Goal: Transaction & Acquisition: Purchase product/service

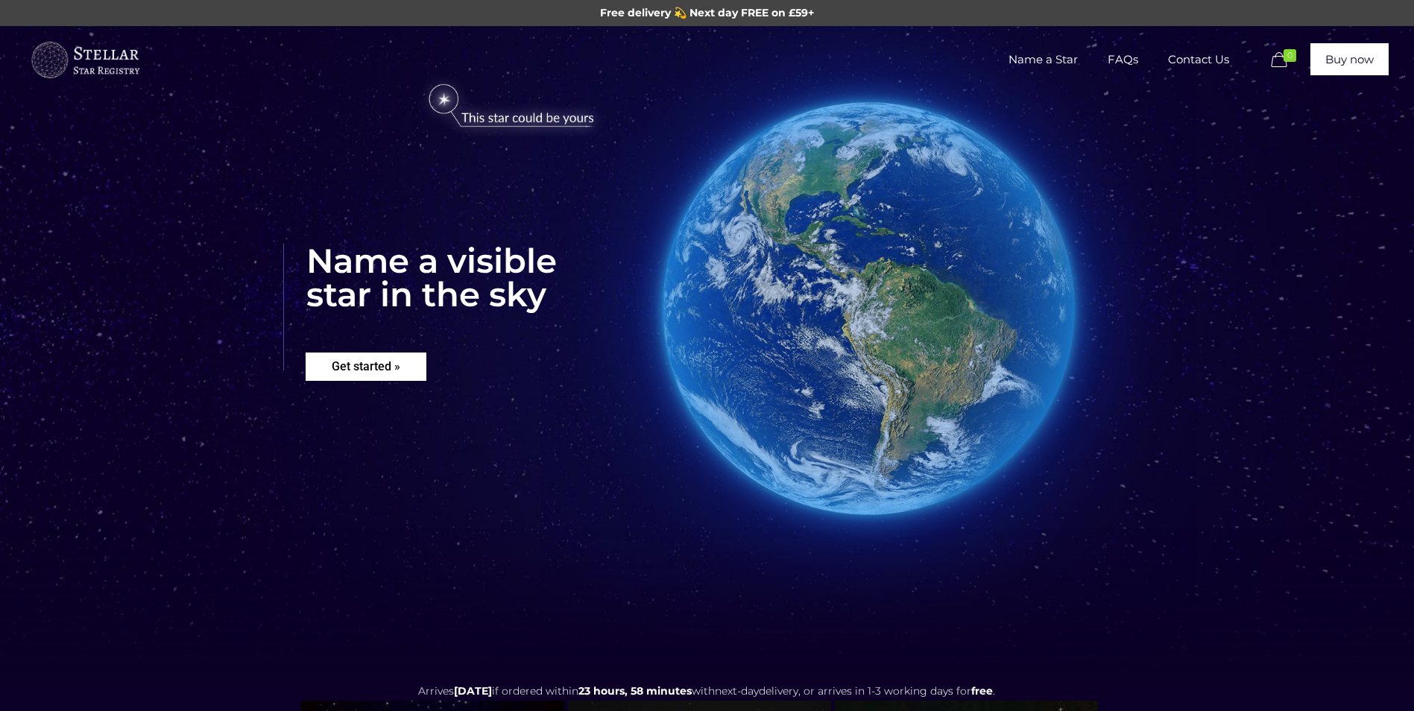
click at [355, 355] on rs-layer "Get started »" at bounding box center [366, 366] width 121 height 28
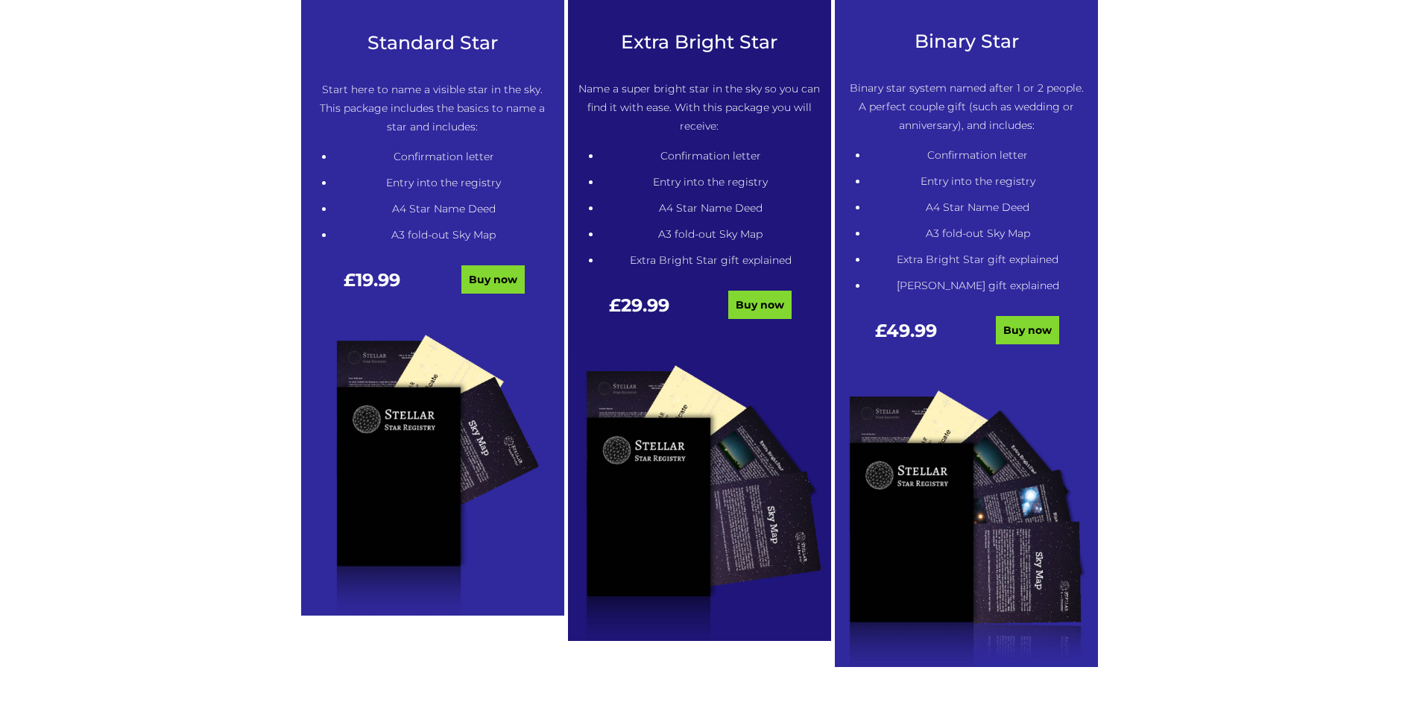
scroll to position [777, 0]
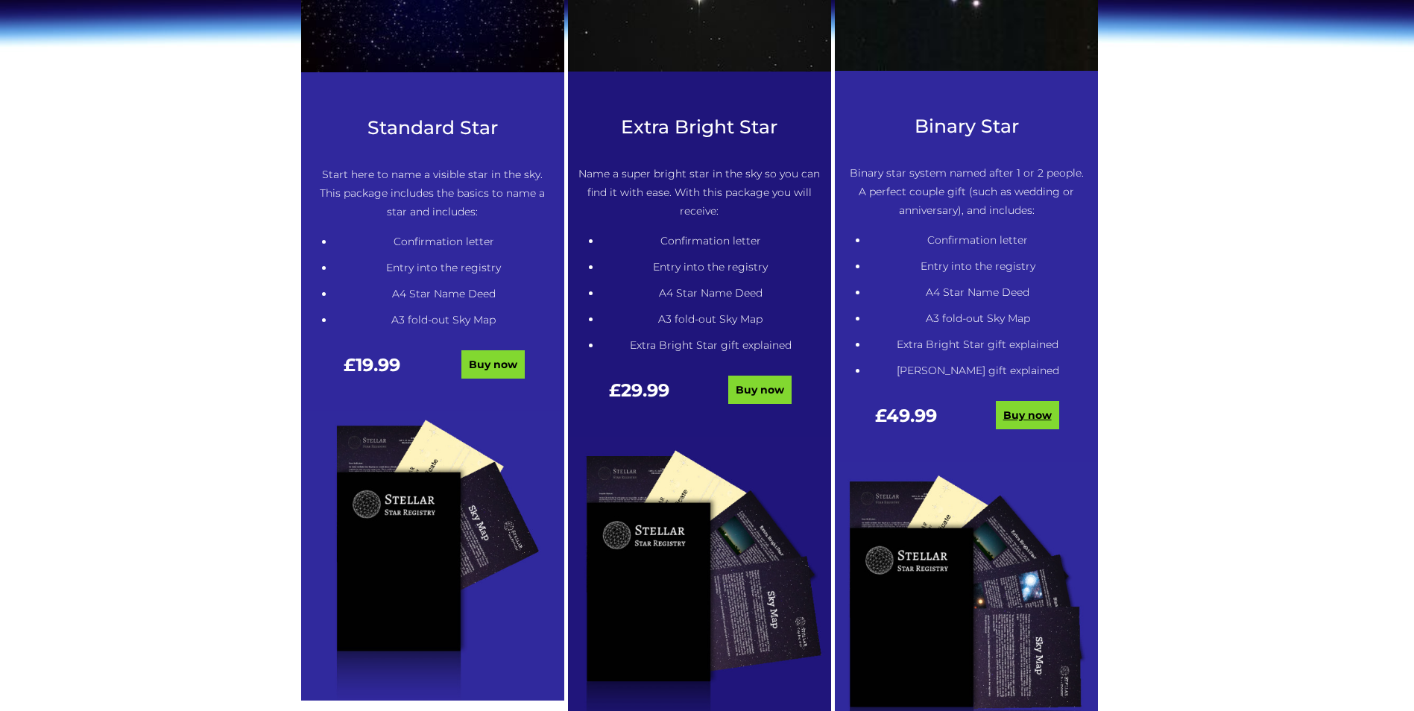
click at [1028, 406] on link "Buy now" at bounding box center [1027, 415] width 63 height 28
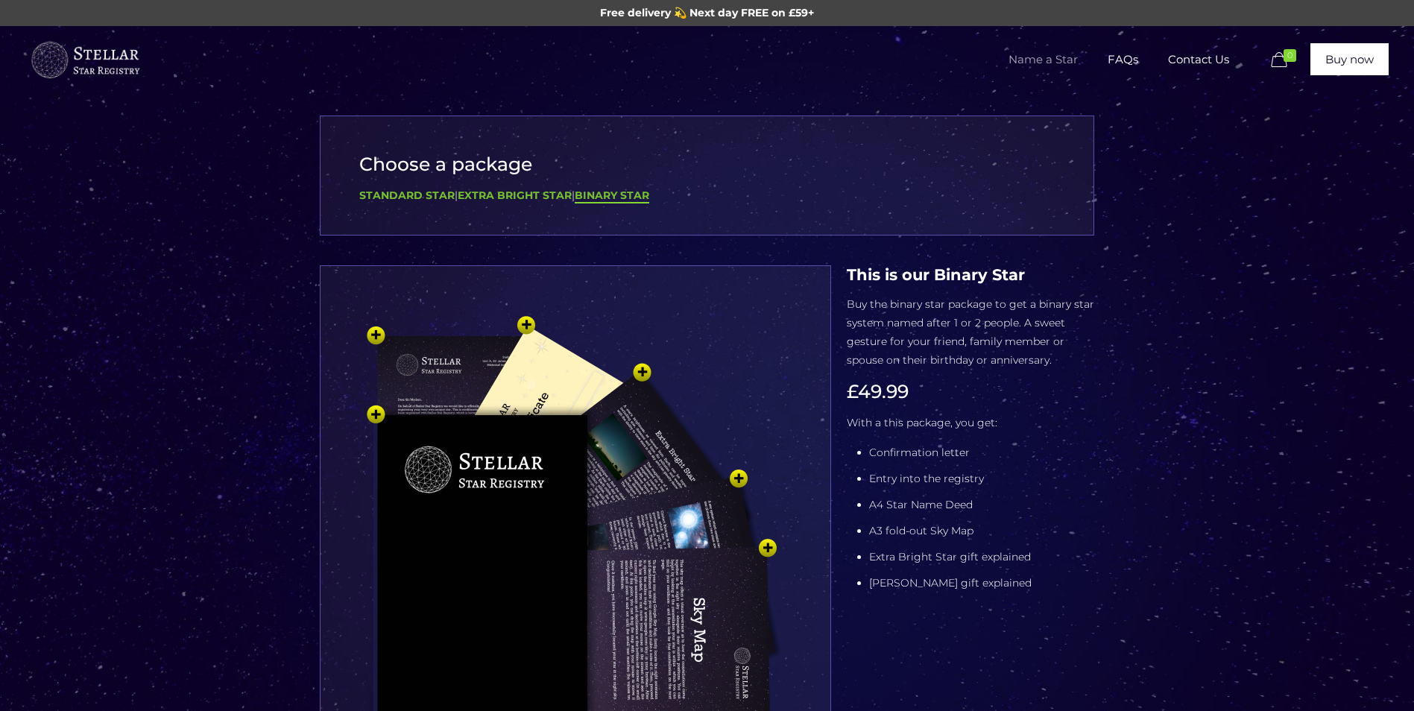
click at [722, 313] on img at bounding box center [575, 549] width 447 height 492
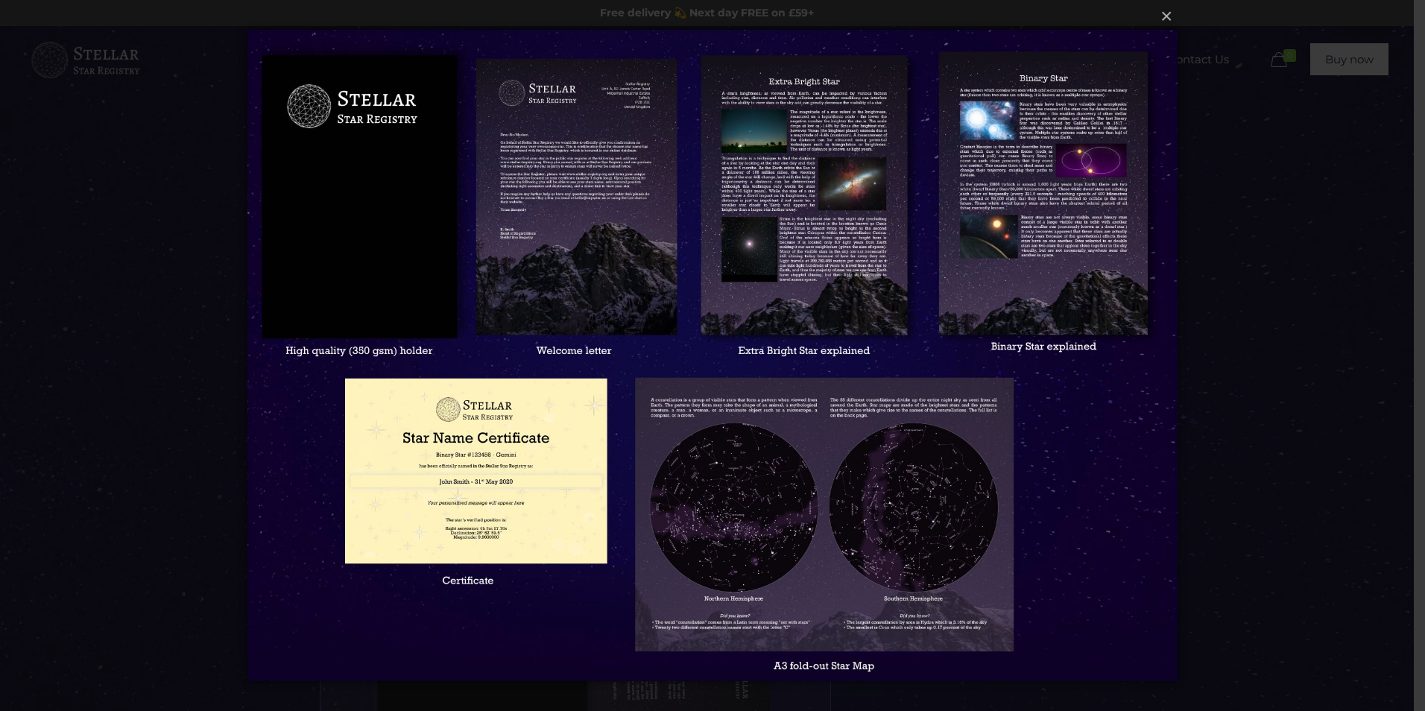
click at [1087, 203] on img at bounding box center [712, 355] width 931 height 711
click at [1170, 22] on button "×" at bounding box center [712, 16] width 931 height 33
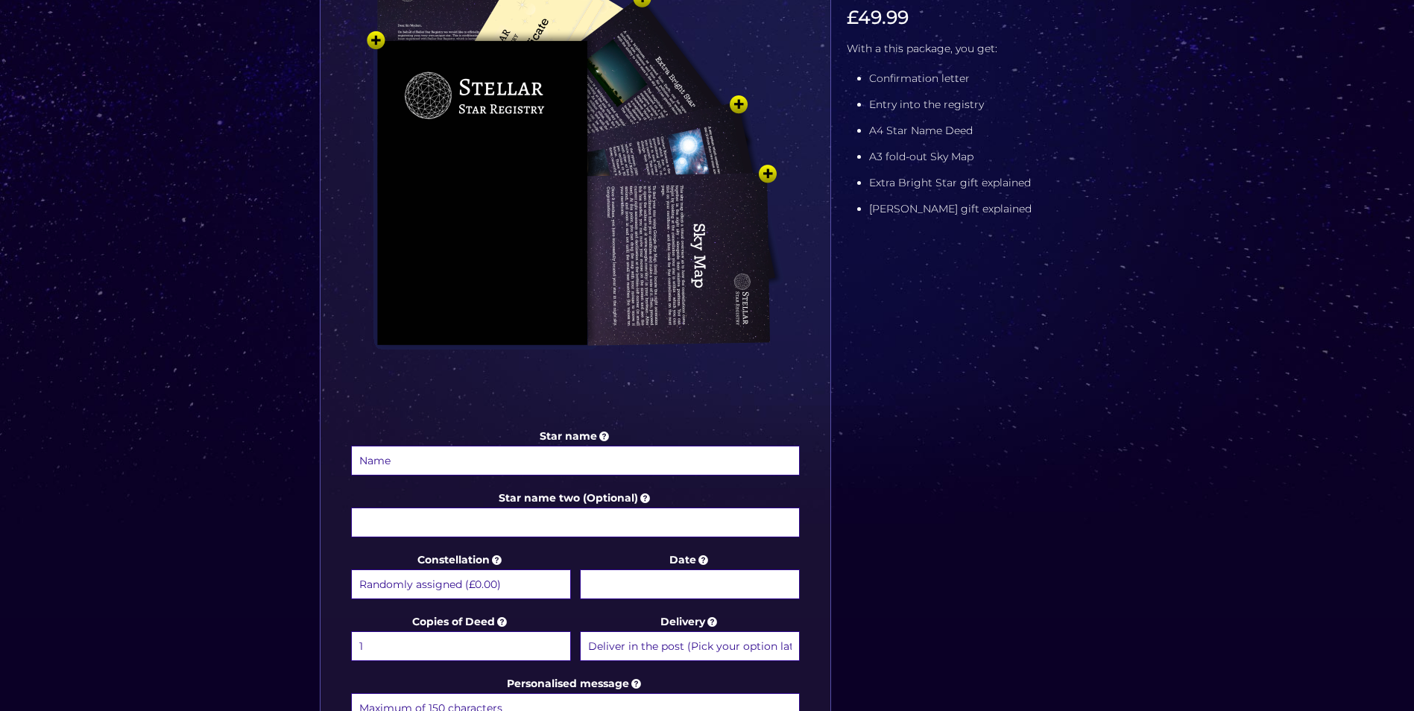
scroll to position [376, 0]
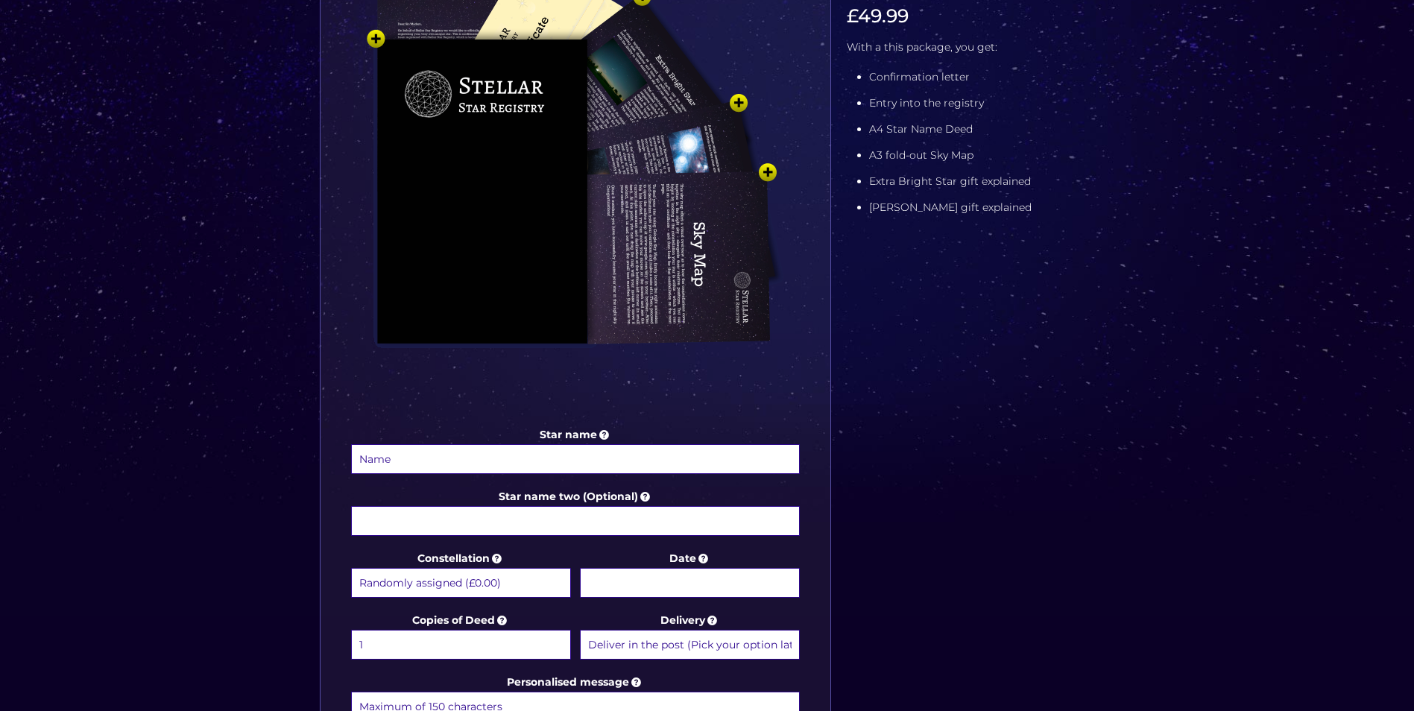
click at [605, 452] on input "Star name" at bounding box center [575, 459] width 449 height 30
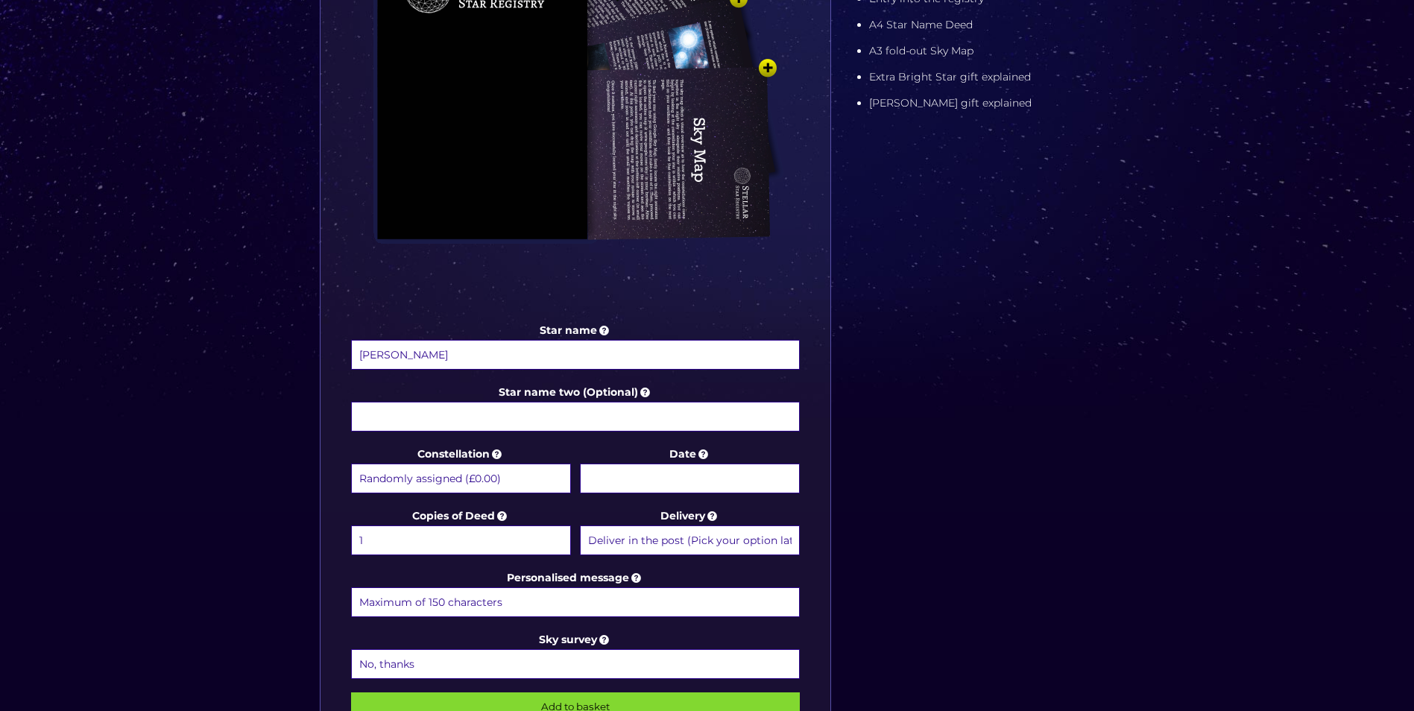
scroll to position [483, 0]
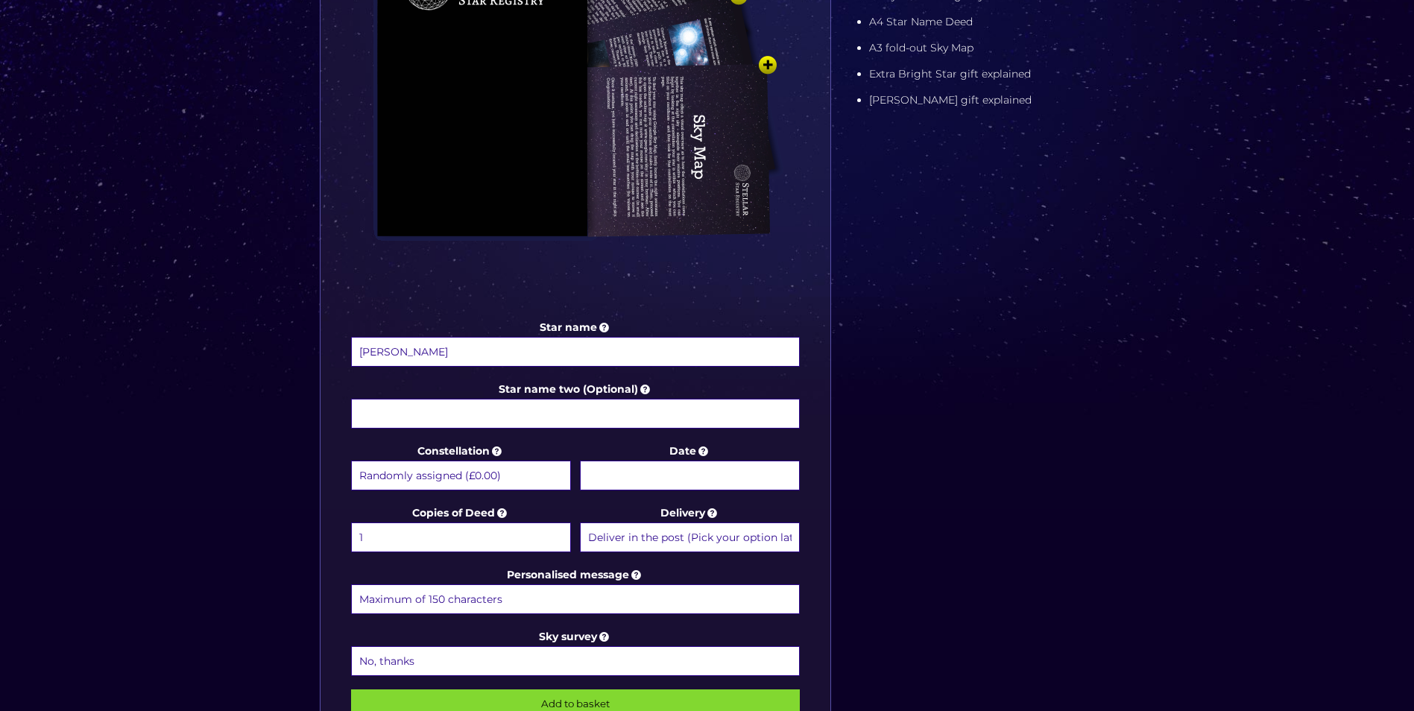
type input "[PERSON_NAME]"
click at [528, 484] on select "Randomly assigned (£0.00) Aquarius - [DATE] - [DATE] (+£9.99) Aries - [DATE] - …" at bounding box center [461, 476] width 220 height 30
select select "Capricorn - [DATE] - [DATE] (+£9.99)"
click at [351, 461] on select "Randomly assigned (£0.00) Aquarius - [DATE] - [DATE] (+£9.99) Aries - [DATE] - …" at bounding box center [461, 476] width 220 height 30
click at [662, 485] on body "Free delivery 💫 Next day FREE on £59+ Name a Star FAQs Contact Us 0 Buy now Cho…" at bounding box center [707, 410] width 1414 height 1786
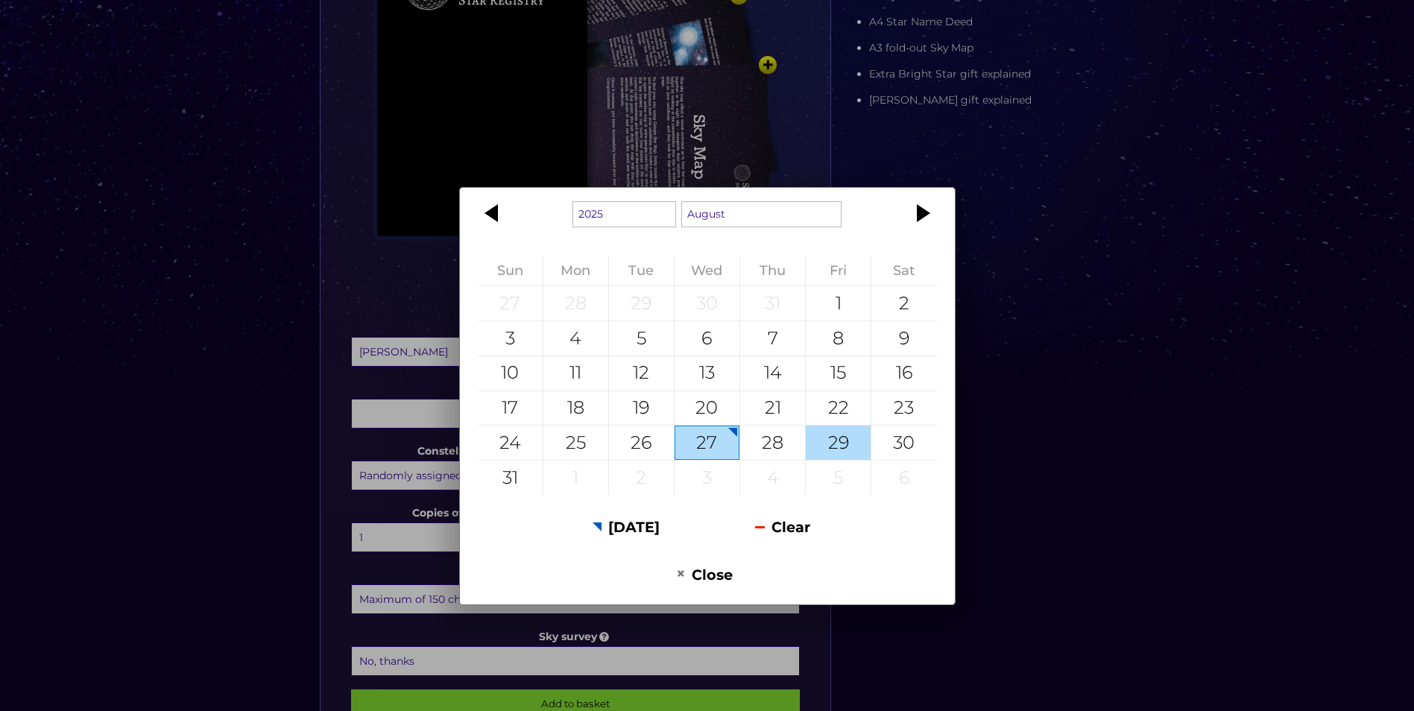
click at [820, 429] on div "29" at bounding box center [838, 442] width 65 height 34
type input "[DATE]"
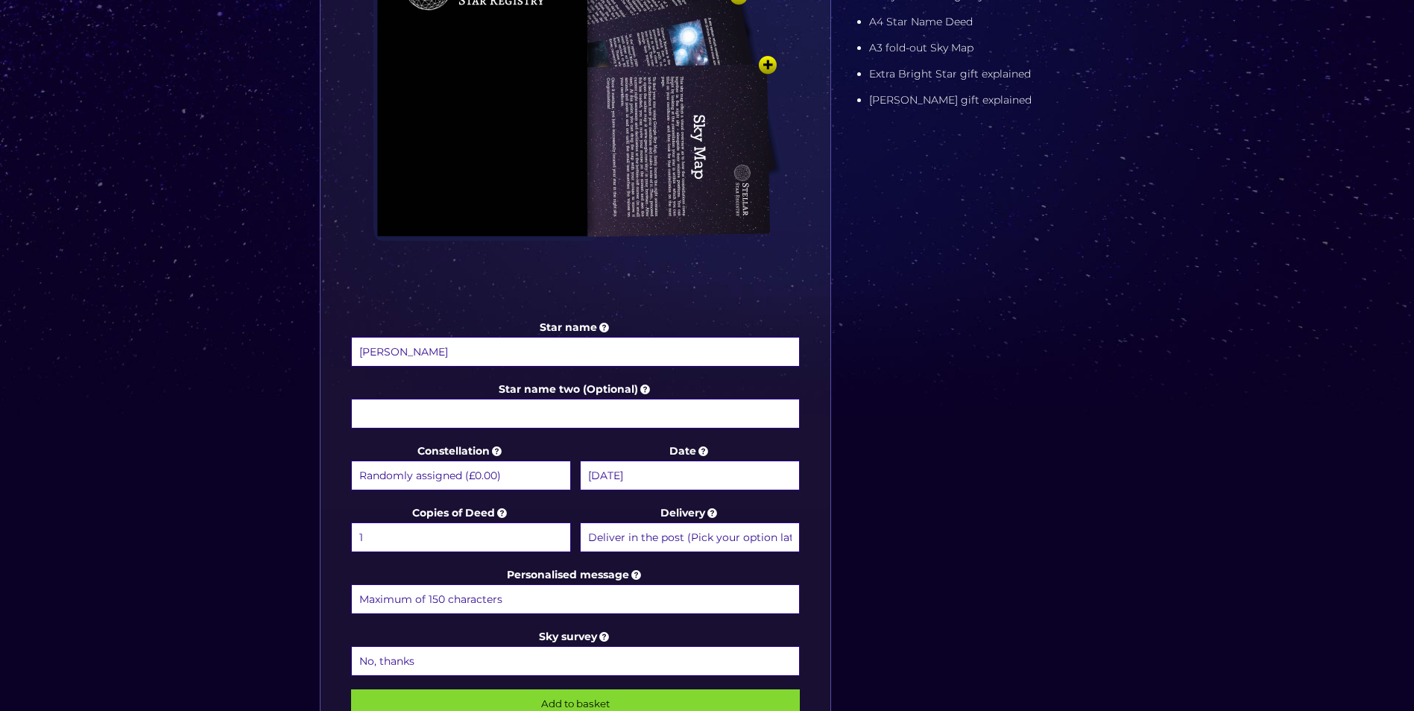
click at [631, 539] on select "Deliver in the post (Pick your option later) Deliver in the post and by Email (…" at bounding box center [690, 537] width 220 height 30
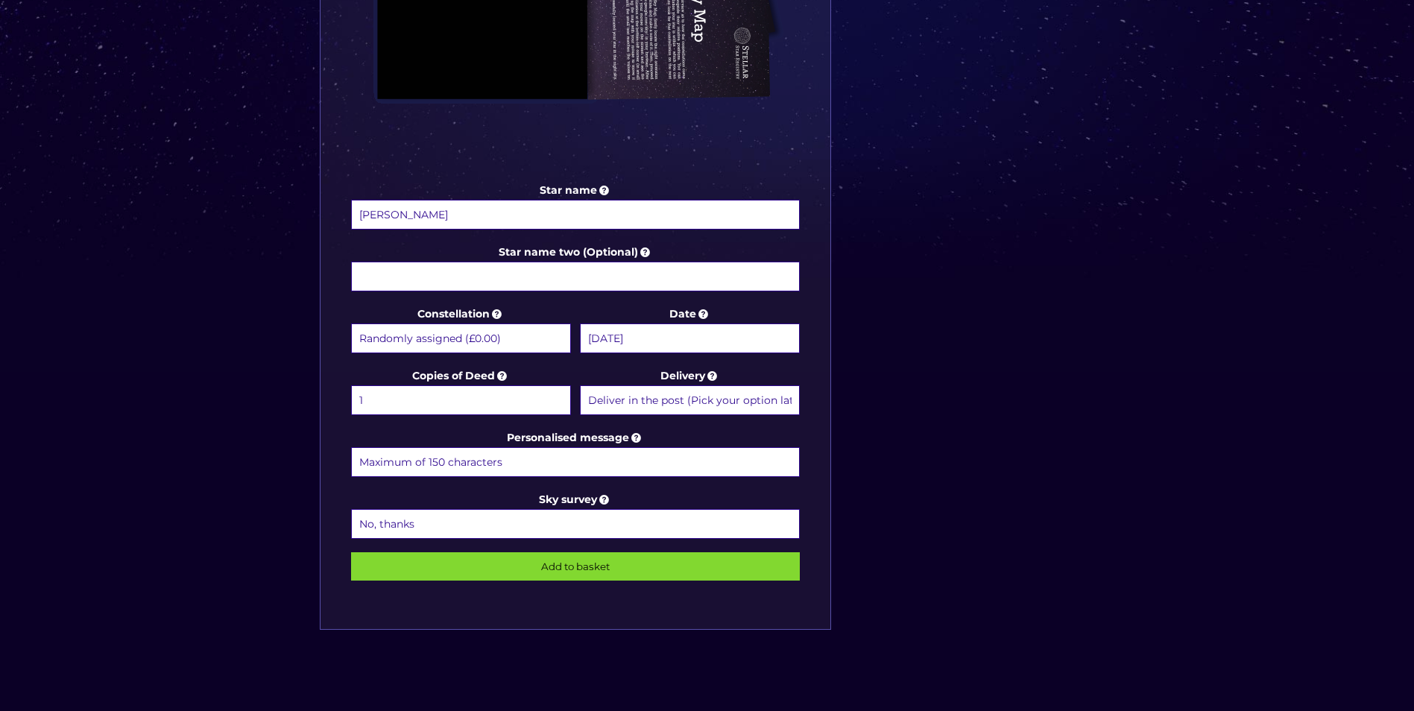
scroll to position [621, 0]
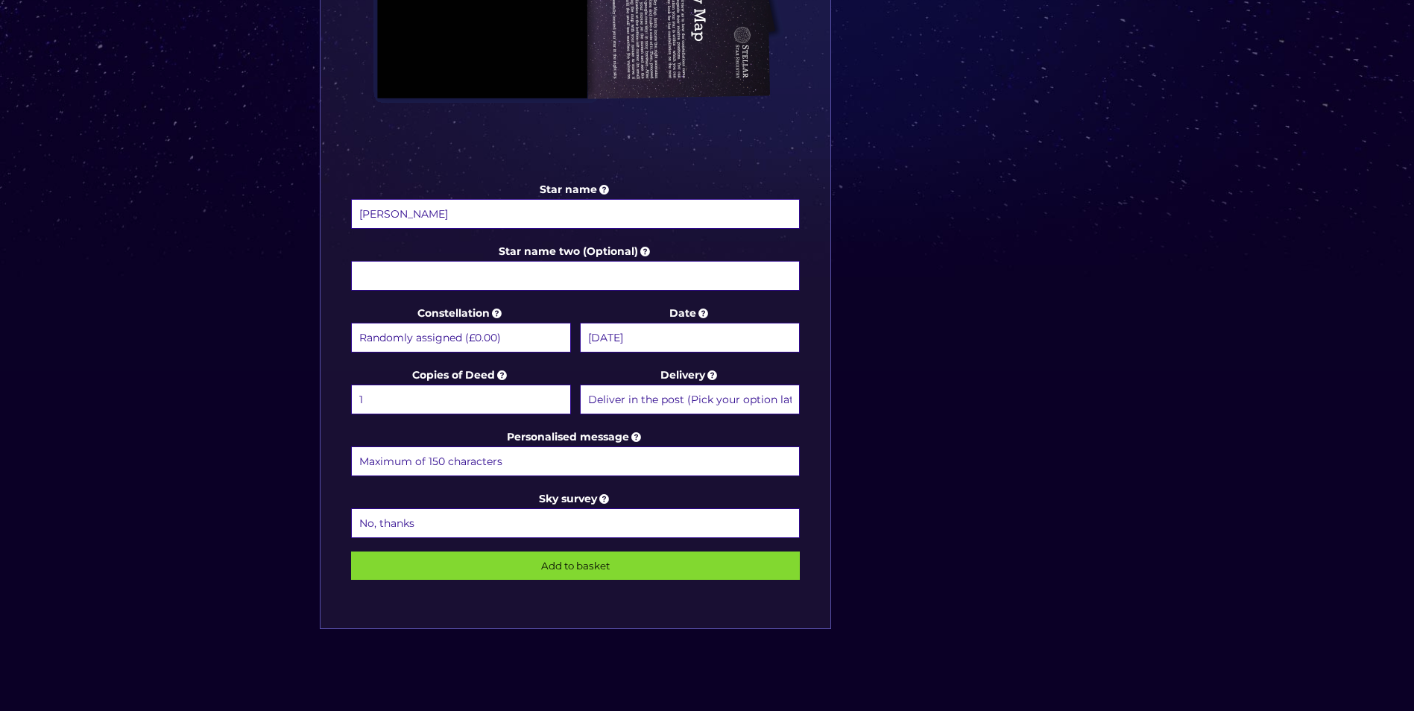
click at [533, 466] on input "Personalised message" at bounding box center [575, 461] width 449 height 30
type input "Happy Birthday Super Star"
click at [573, 523] on select "No, thanks 1 (+£6.99) 2 (+£11.99) 3 (+£16.99) 4 (+£21.99) 5 (+£26.99) 6 (+£31.9…" at bounding box center [575, 523] width 449 height 30
click at [572, 501] on link "Sky survey" at bounding box center [575, 498] width 73 height 13
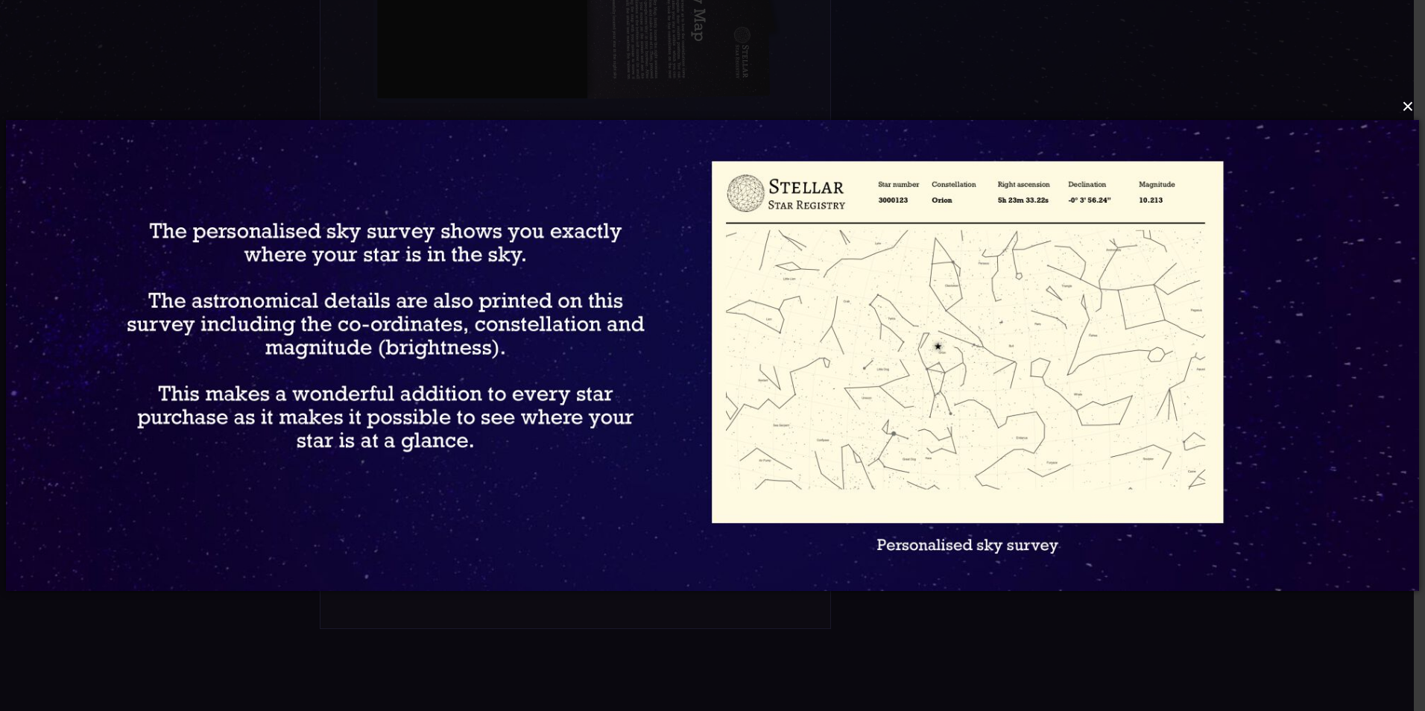
click at [1410, 108] on button "×" at bounding box center [711, 106] width 1413 height 33
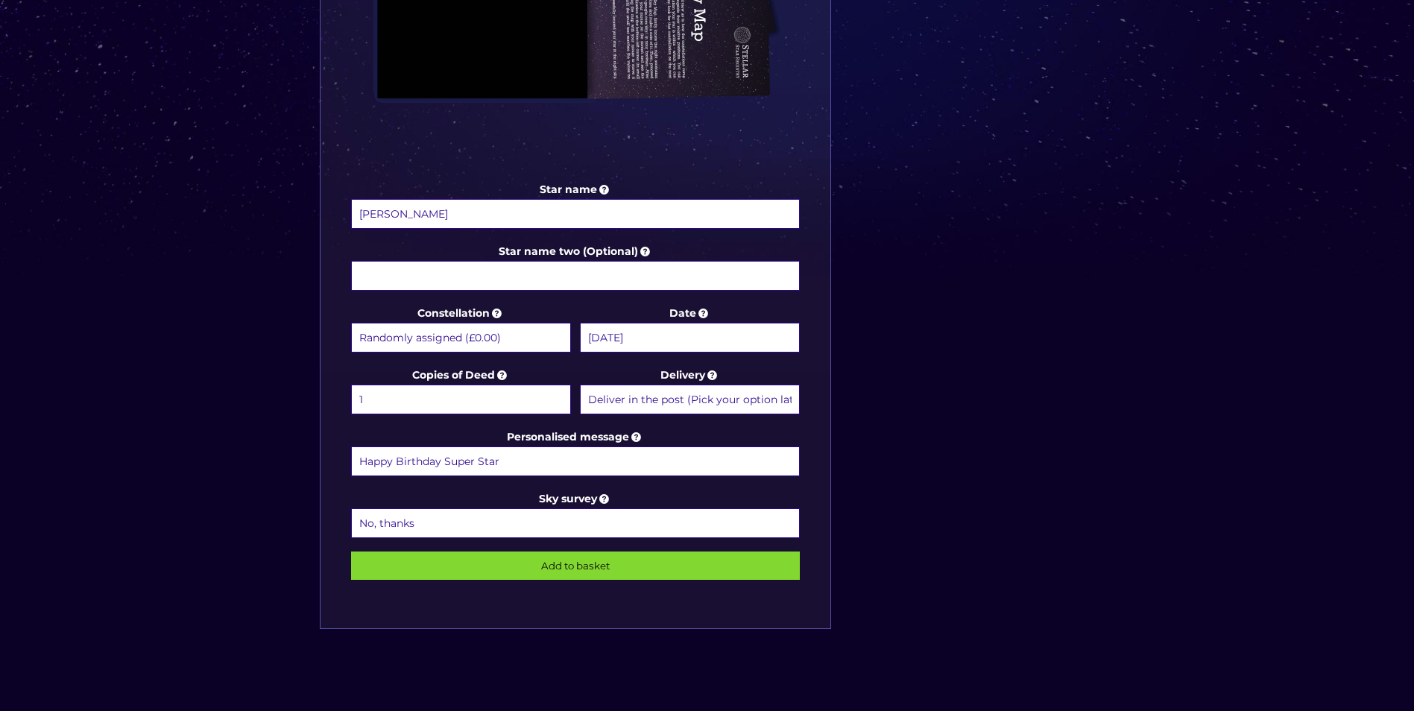
click at [636, 525] on select "No, thanks 1 (+£6.99) 2 (+£11.99) 3 (+£16.99) 4 (+£21.99) 5 (+£26.99) 6 (+£31.9…" at bounding box center [575, 523] width 449 height 30
select select "1 (+£6.99)"
click at [351, 508] on select "No, thanks 1 (+£6.99) 2 (+£11.99) 3 (+£16.99) 4 (+£21.99) 5 (+£26.99) 6 (+£31.9…" at bounding box center [575, 523] width 449 height 30
click at [604, 571] on input "Add to basket" at bounding box center [575, 565] width 449 height 28
